Goal: Find specific page/section: Find specific page/section

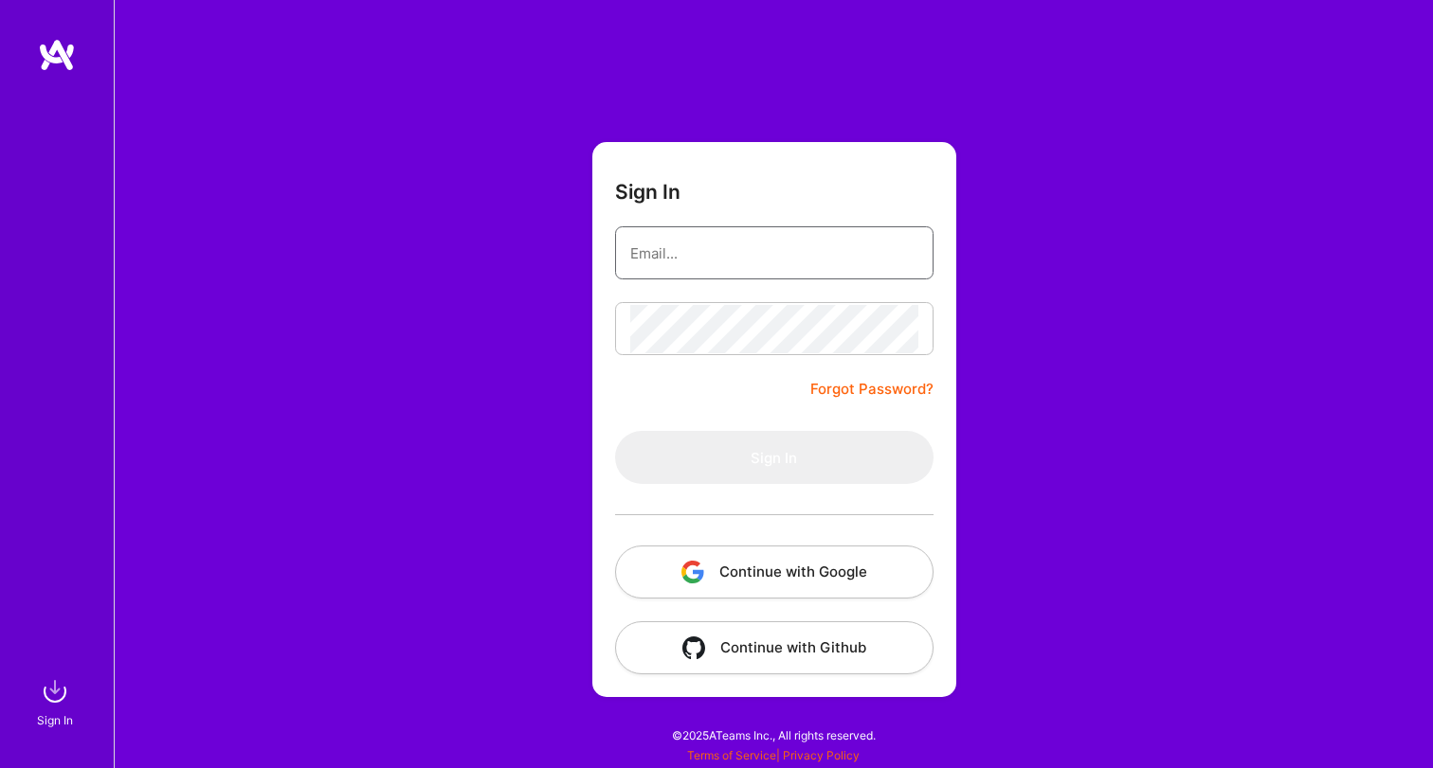
type input "[EMAIL_ADDRESS][DOMAIN_NAME]"
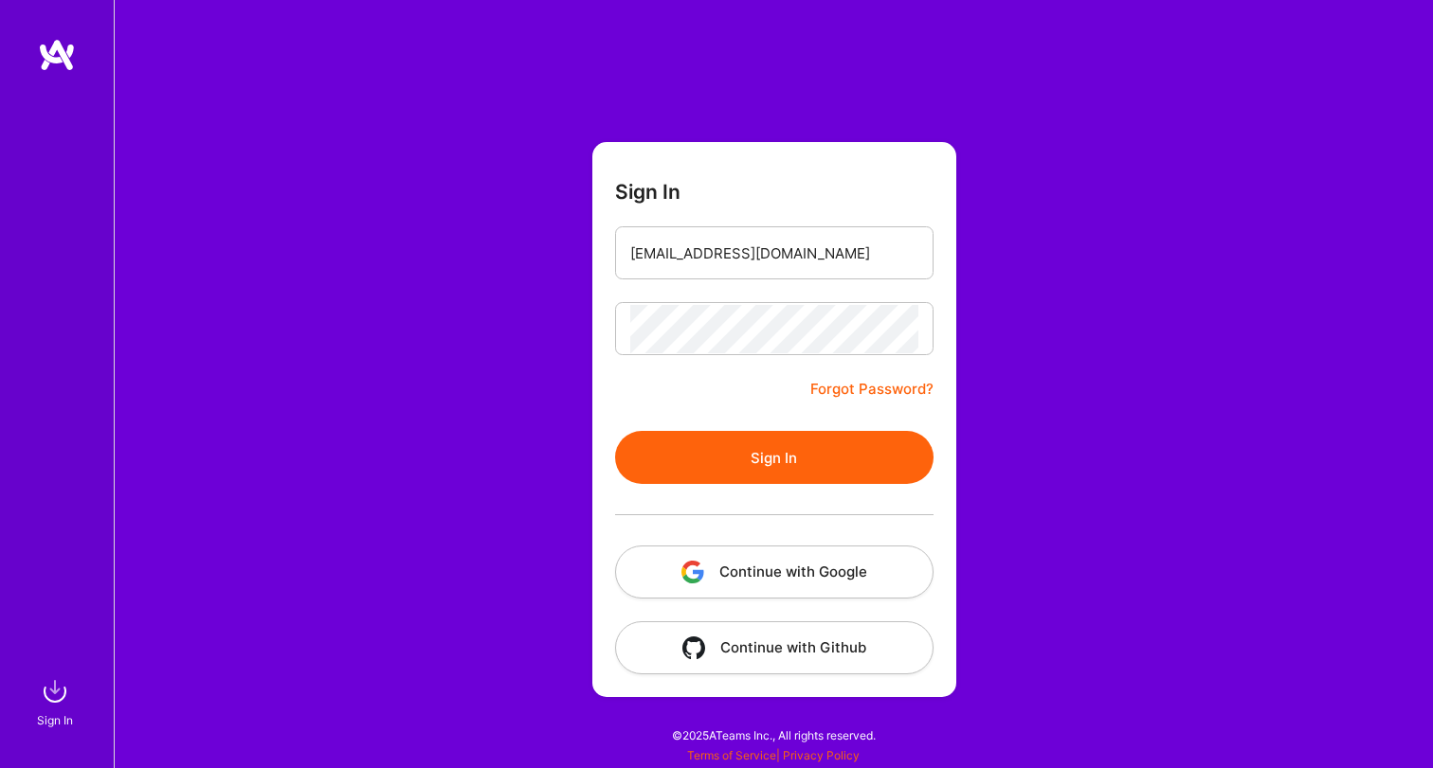
click at [751, 470] on button "Sign In" at bounding box center [774, 457] width 318 height 53
